Goal: Information Seeking & Learning: Learn about a topic

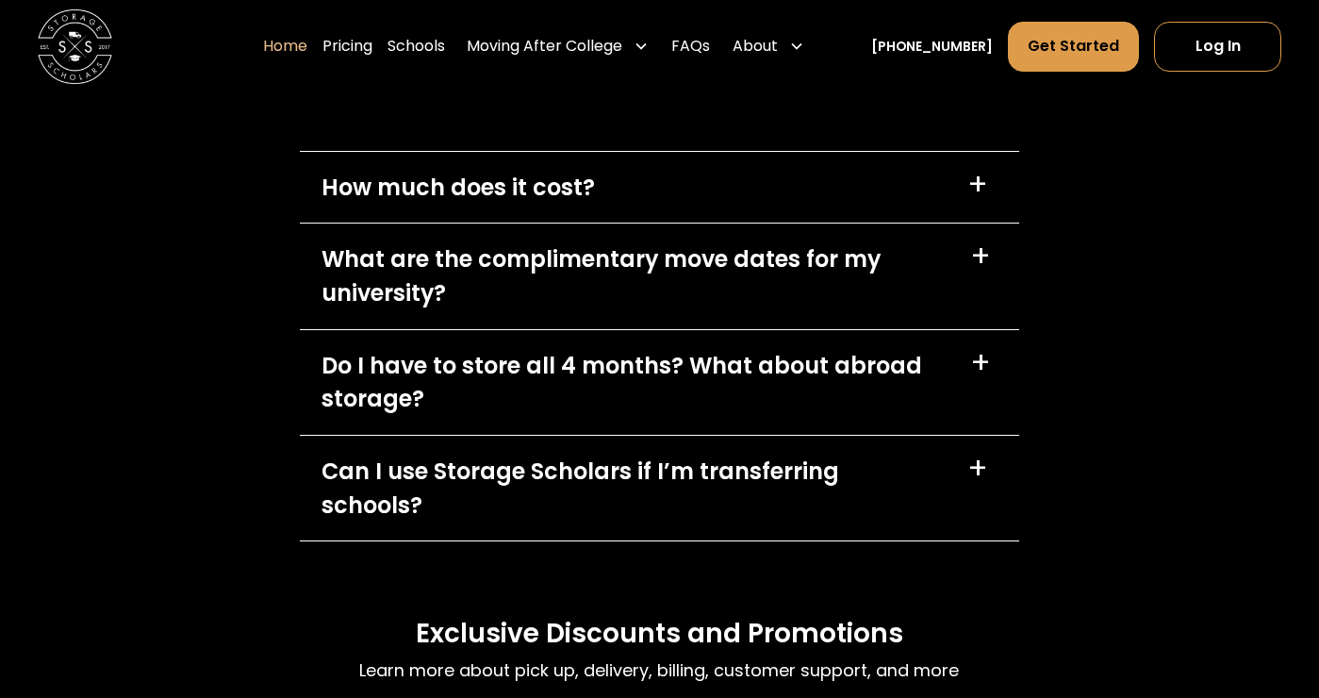
scroll to position [5297, 0]
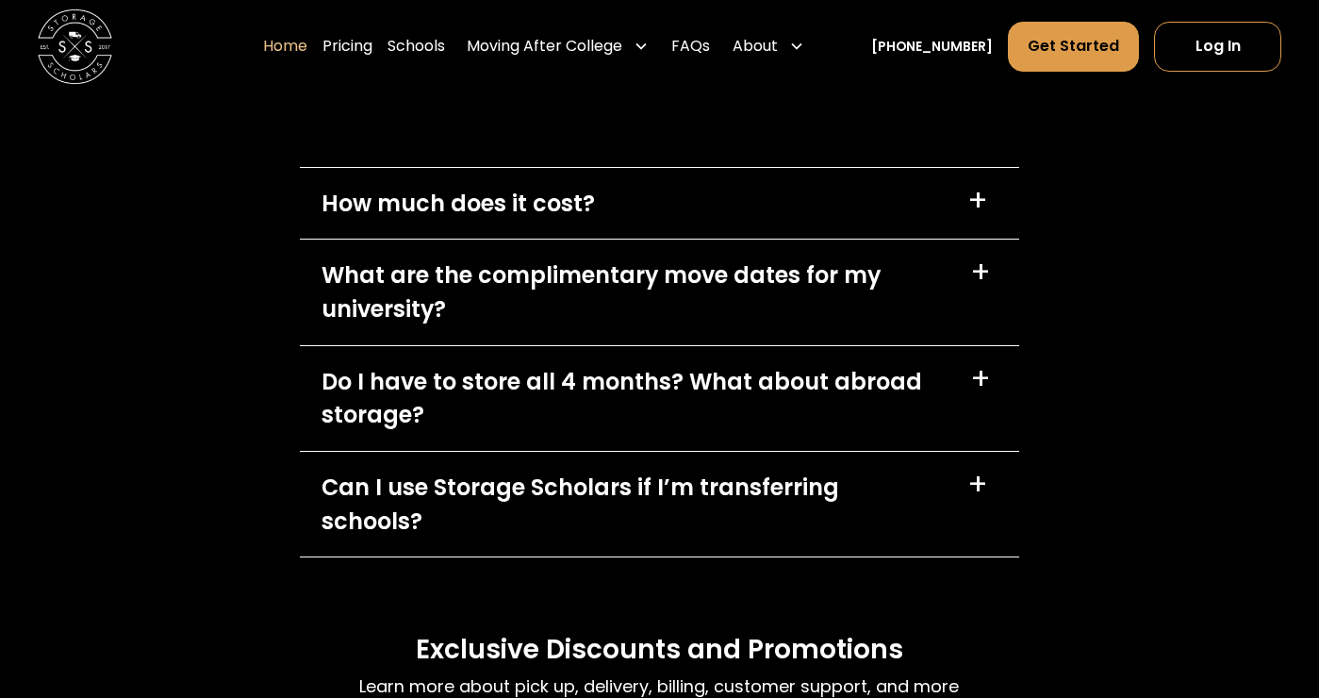
click at [966, 518] on div "Can I use Storage Scholars if I’m transferring schools? +" at bounding box center [660, 504] width 720 height 105
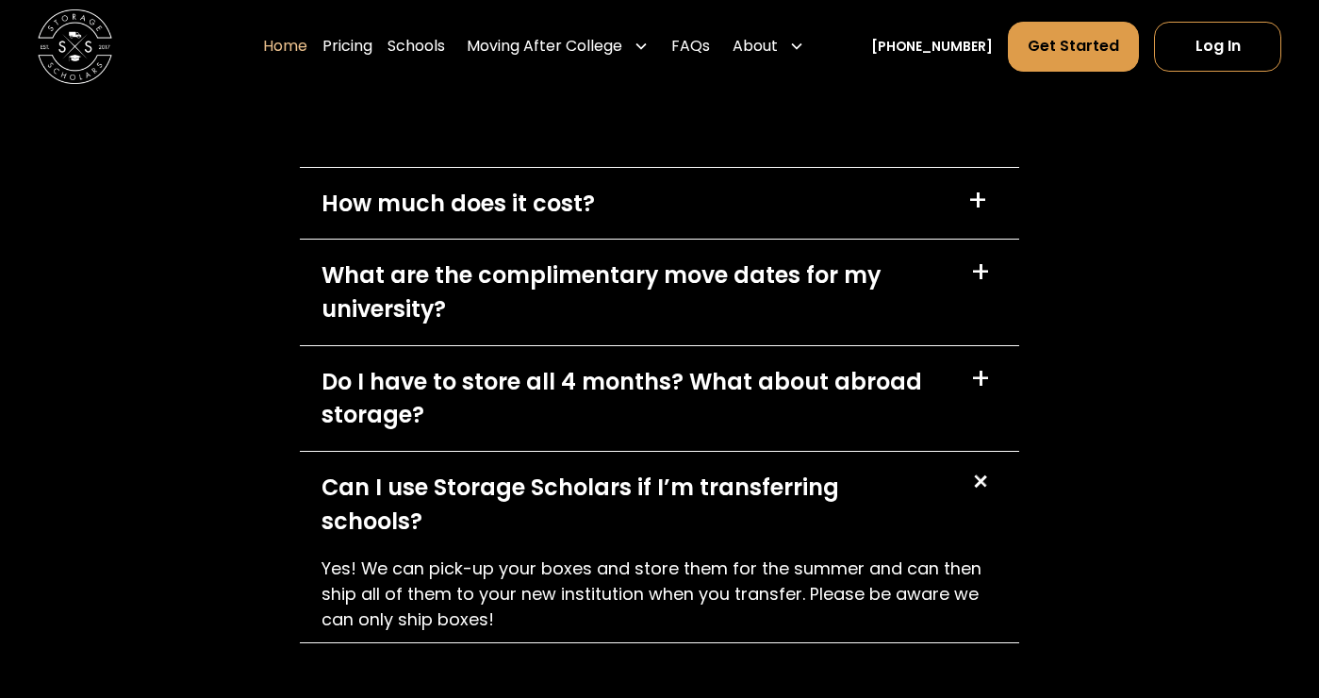
click at [858, 259] on div "What are the complimentary move dates for my university? +" at bounding box center [660, 291] width 720 height 105
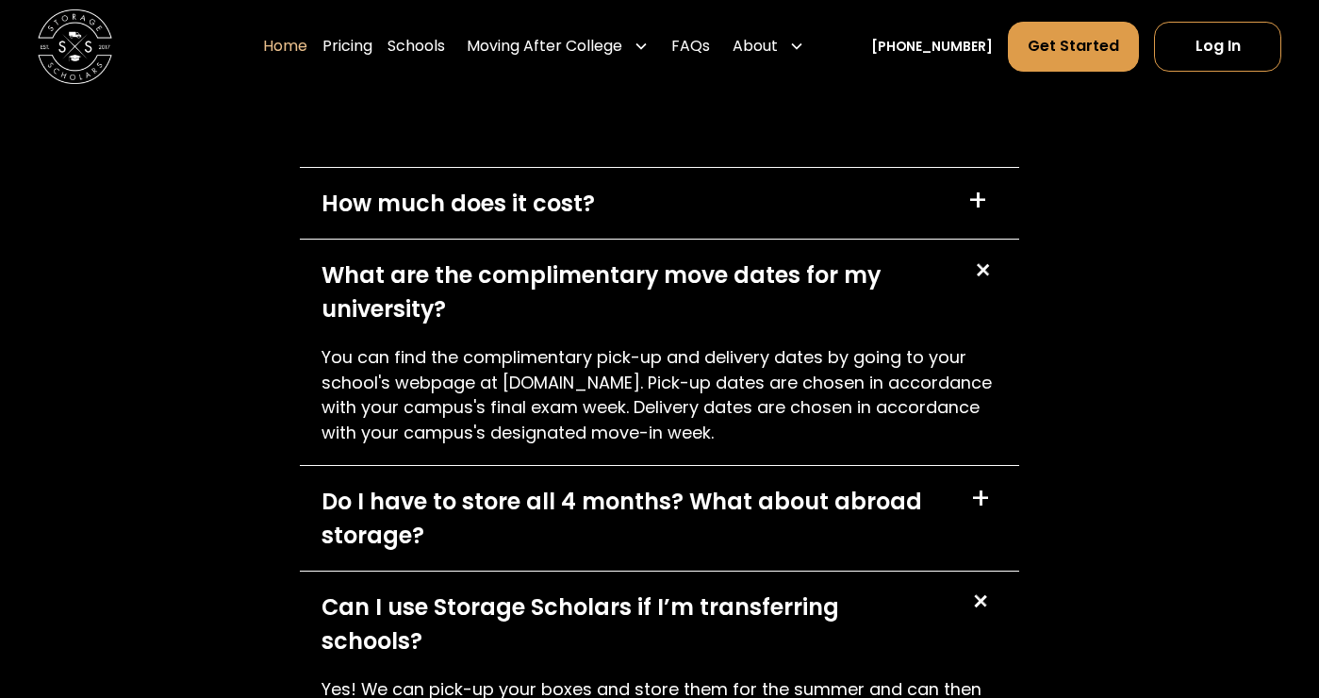
click at [858, 215] on div "How much does it cost? +" at bounding box center [660, 204] width 720 height 72
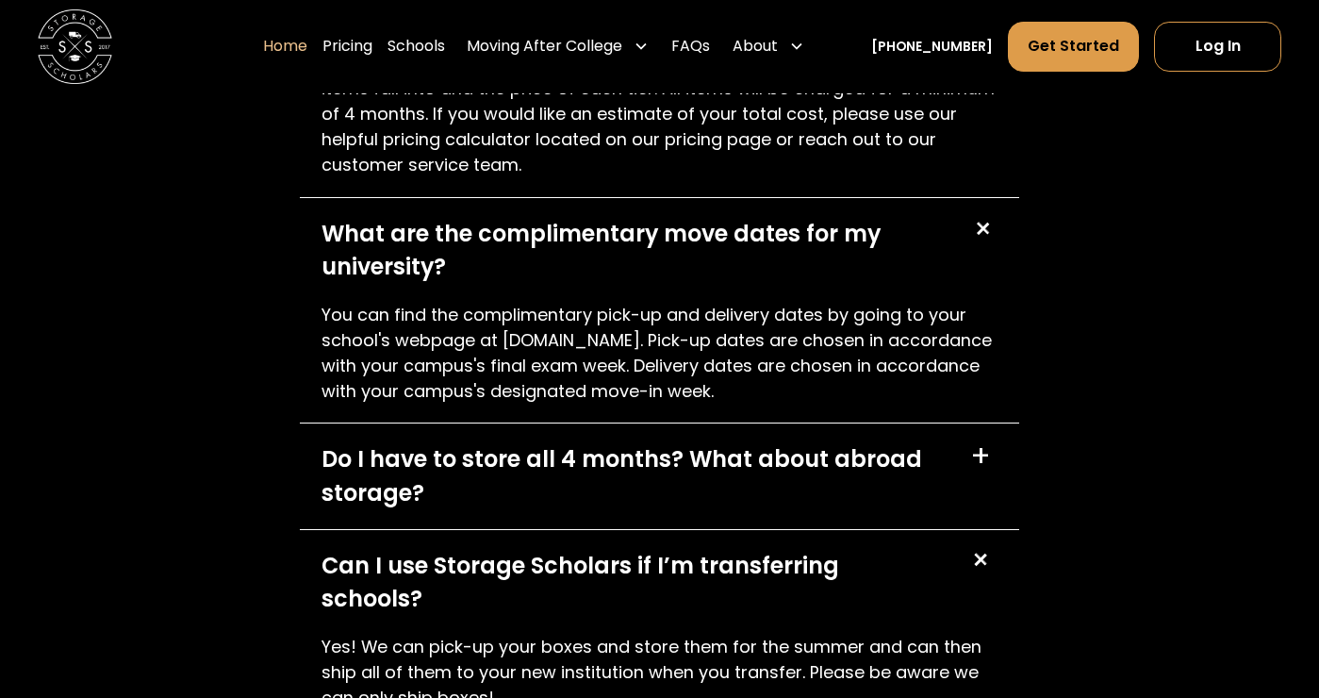
click at [1012, 479] on div "Do I have to store all 4 months? What about abroad storage? +" at bounding box center [660, 475] width 720 height 105
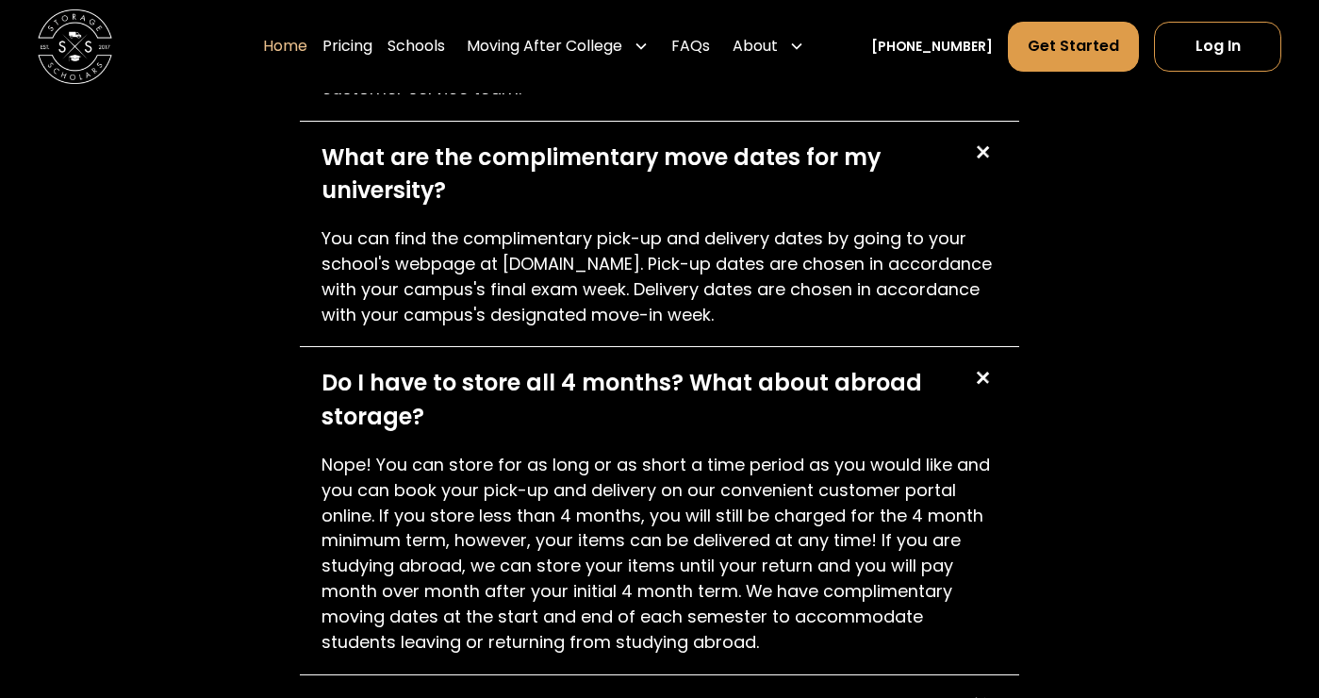
scroll to position [5711, 0]
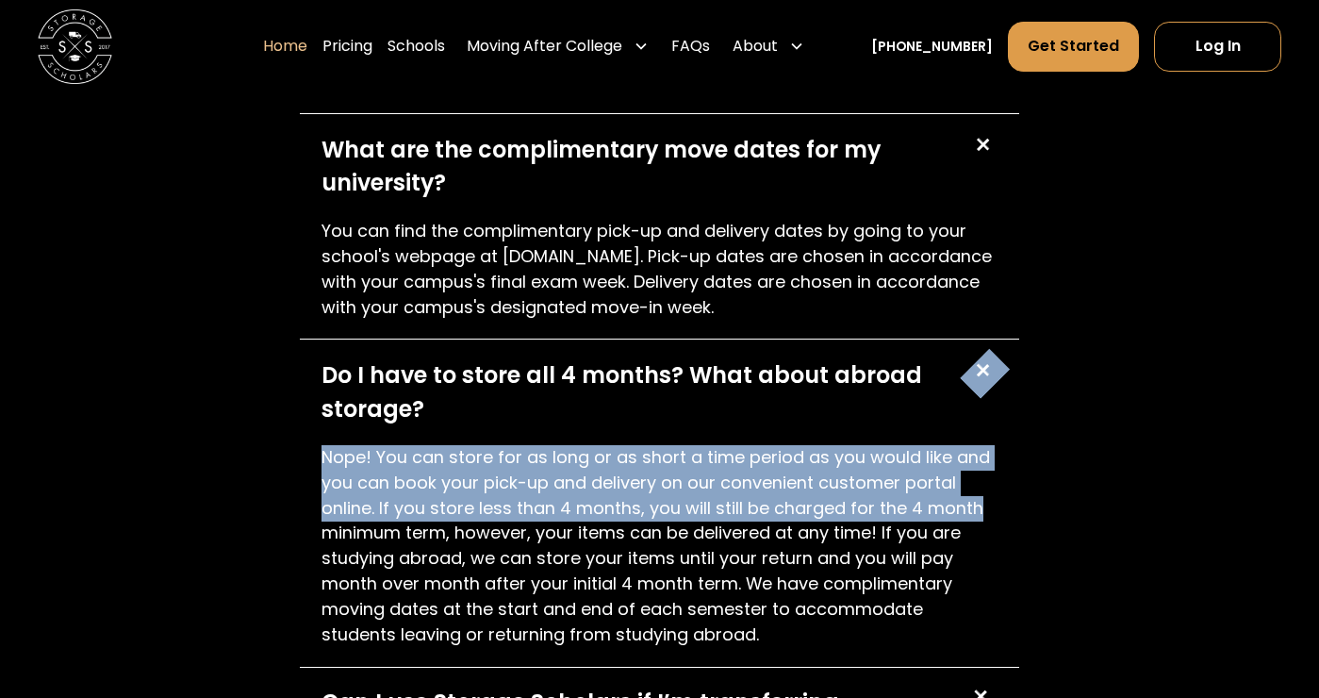
drag, startPoint x: 732, startPoint y: 432, endPoint x: 988, endPoint y: 514, distance: 269.3
click at [991, 513] on div "Do I have to store all 4 months? What about abroad storage? + Nope! You can sto…" at bounding box center [660, 502] width 720 height 327
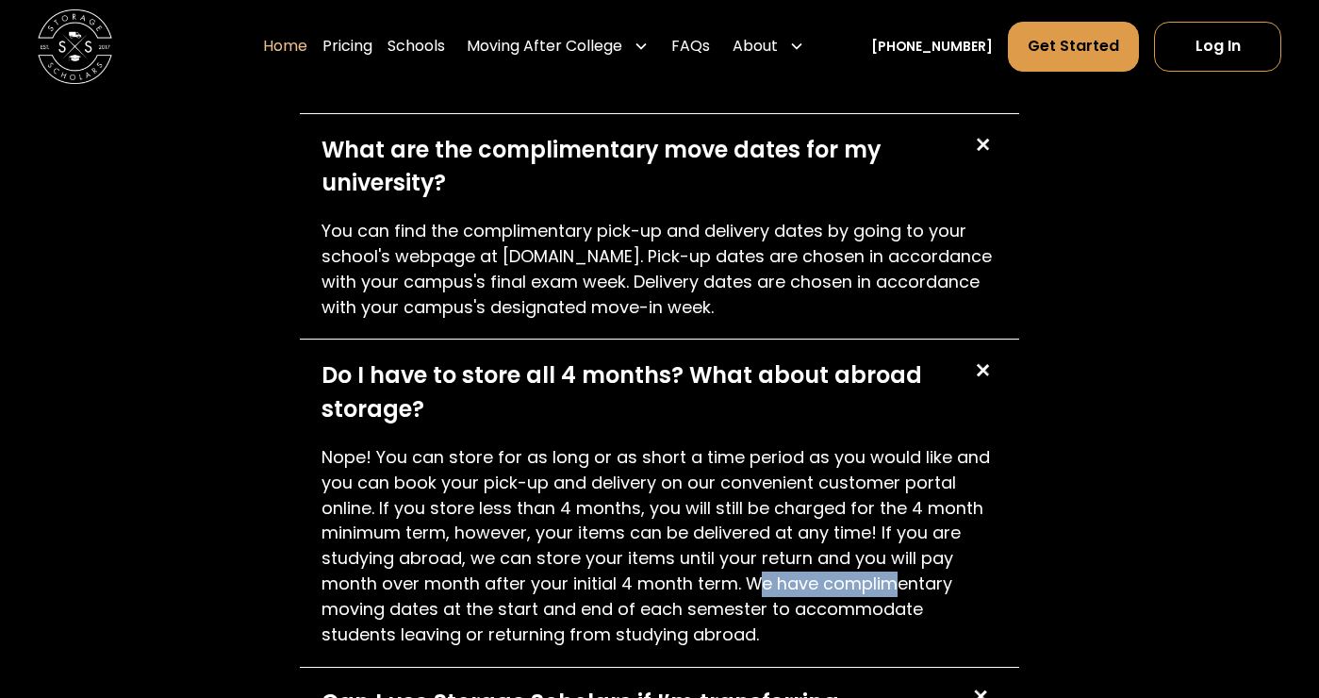
drag, startPoint x: 760, startPoint y: 564, endPoint x: 899, endPoint y: 582, distance: 140.7
click at [899, 582] on p "Nope! You can store for as long or as short a time period as you would like and…" at bounding box center [659, 546] width 675 height 203
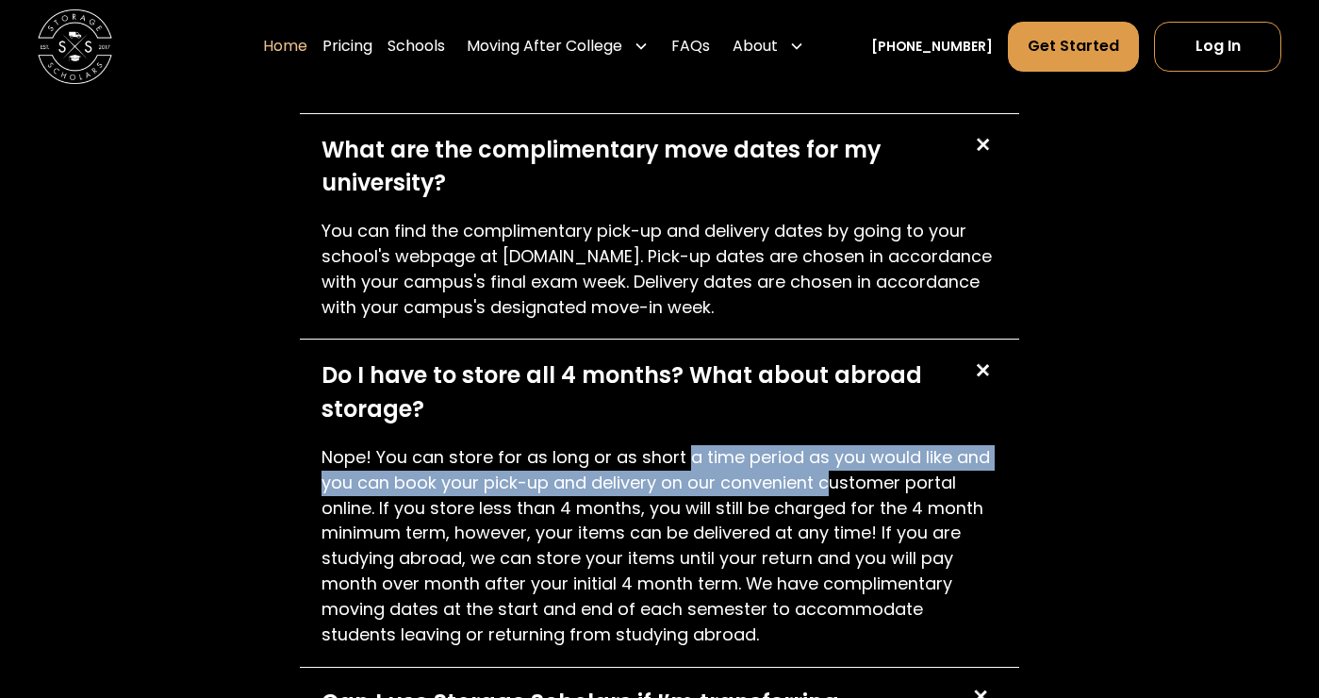
drag, startPoint x: 686, startPoint y: 448, endPoint x: 825, endPoint y: 474, distance: 141.1
click at [826, 472] on p "Nope! You can store for as long or as short a time period as you would like and…" at bounding box center [659, 546] width 675 height 203
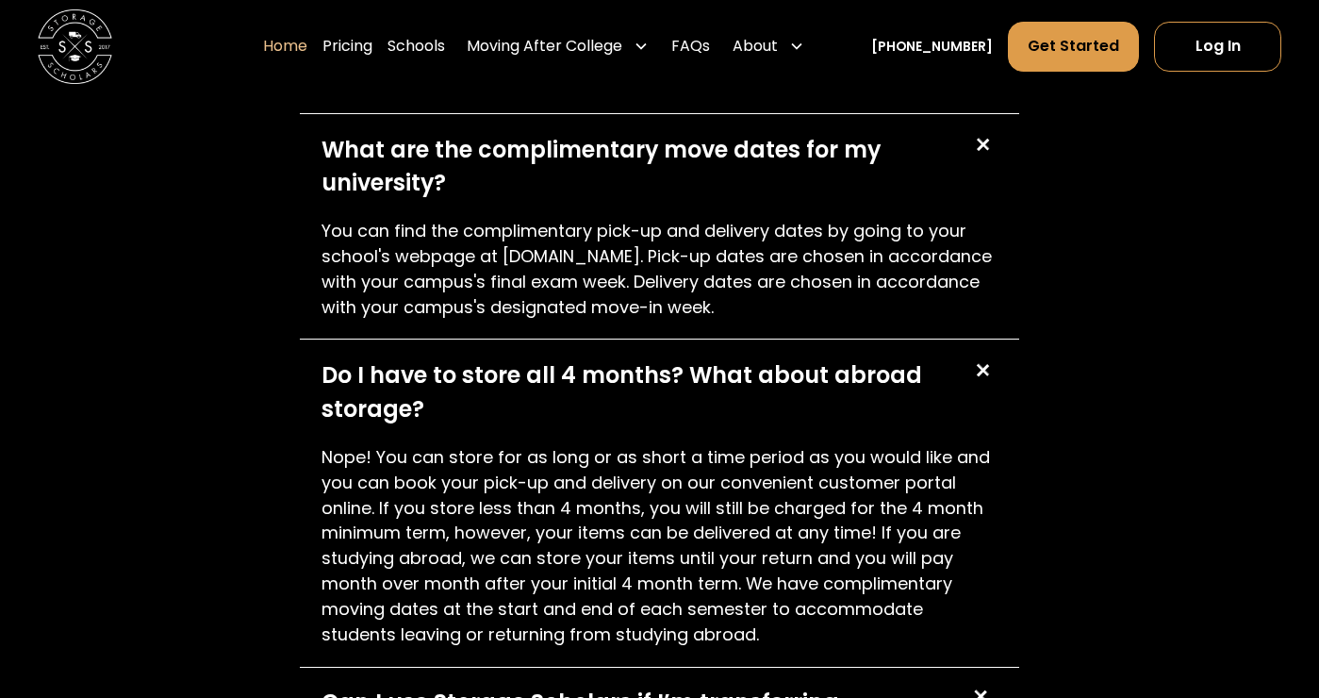
click at [1140, 471] on div "FAQs Learn more about pick up, delivery, billing, customer support, and more Ho…" at bounding box center [659, 357] width 1319 height 1703
click at [1152, 471] on div "FAQs Learn more about pick up, delivery, billing, customer support, and more Ho…" at bounding box center [659, 357] width 1319 height 1703
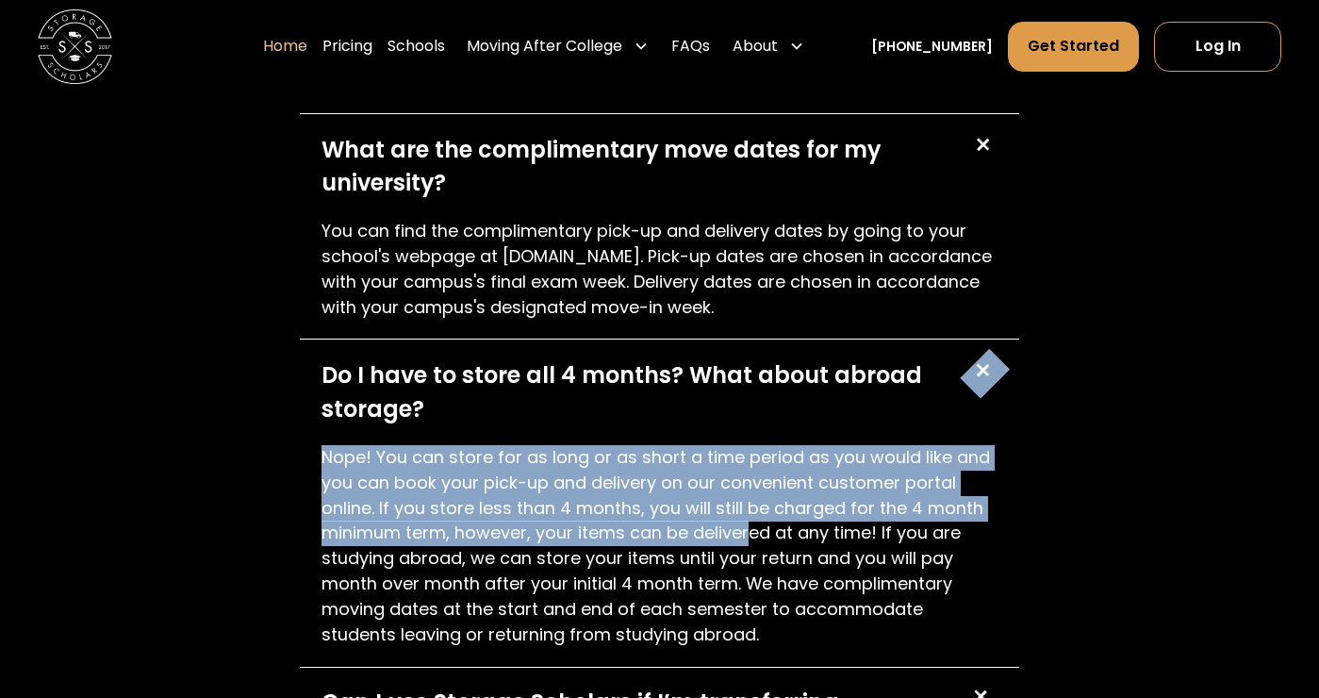
drag, startPoint x: 485, startPoint y: 416, endPoint x: 753, endPoint y: 529, distance: 291.6
click at [753, 529] on div "Do I have to store all 4 months? What about abroad storage? + Nope! You can sto…" at bounding box center [660, 502] width 720 height 327
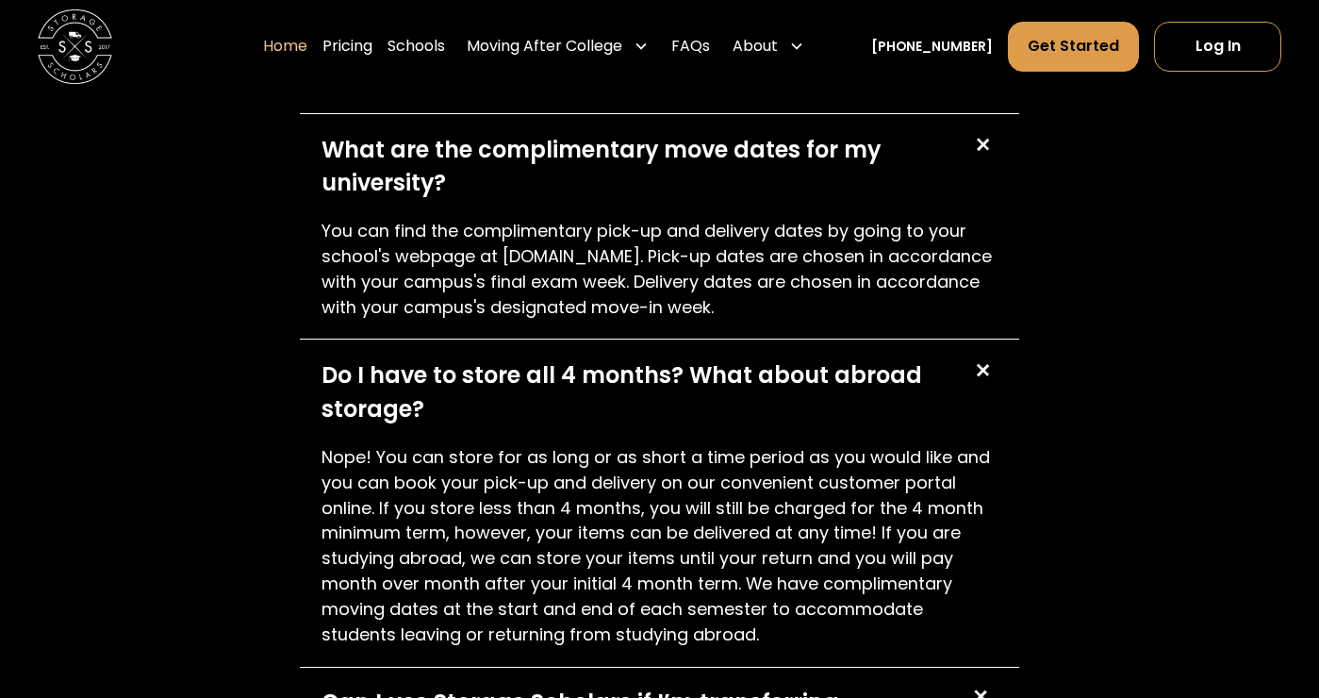
click at [801, 586] on p "Nope! You can store for as long or as short a time period as you would like and…" at bounding box center [659, 546] width 675 height 203
